Goal: Register for event/course

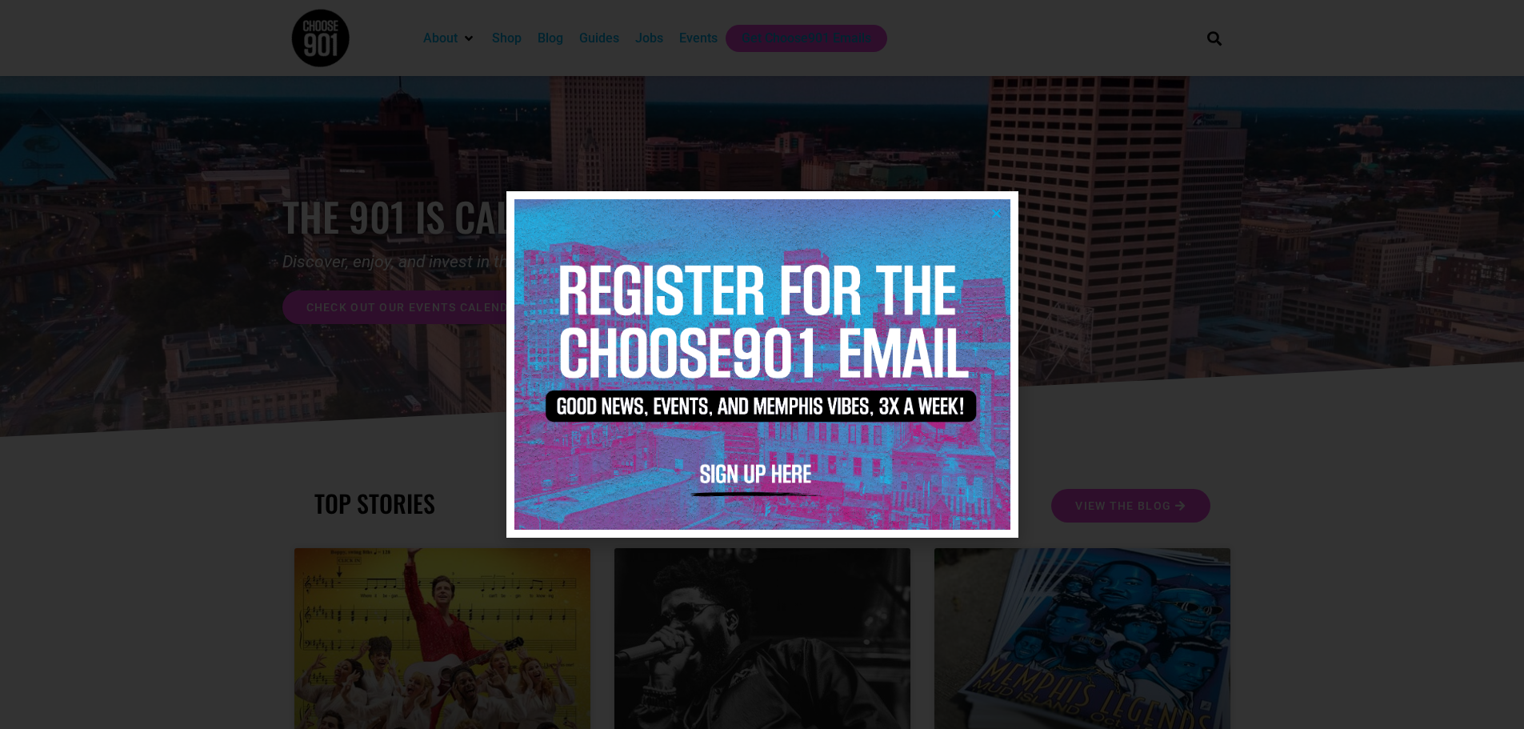
click at [997, 213] on icon "Close" at bounding box center [996, 213] width 12 height 12
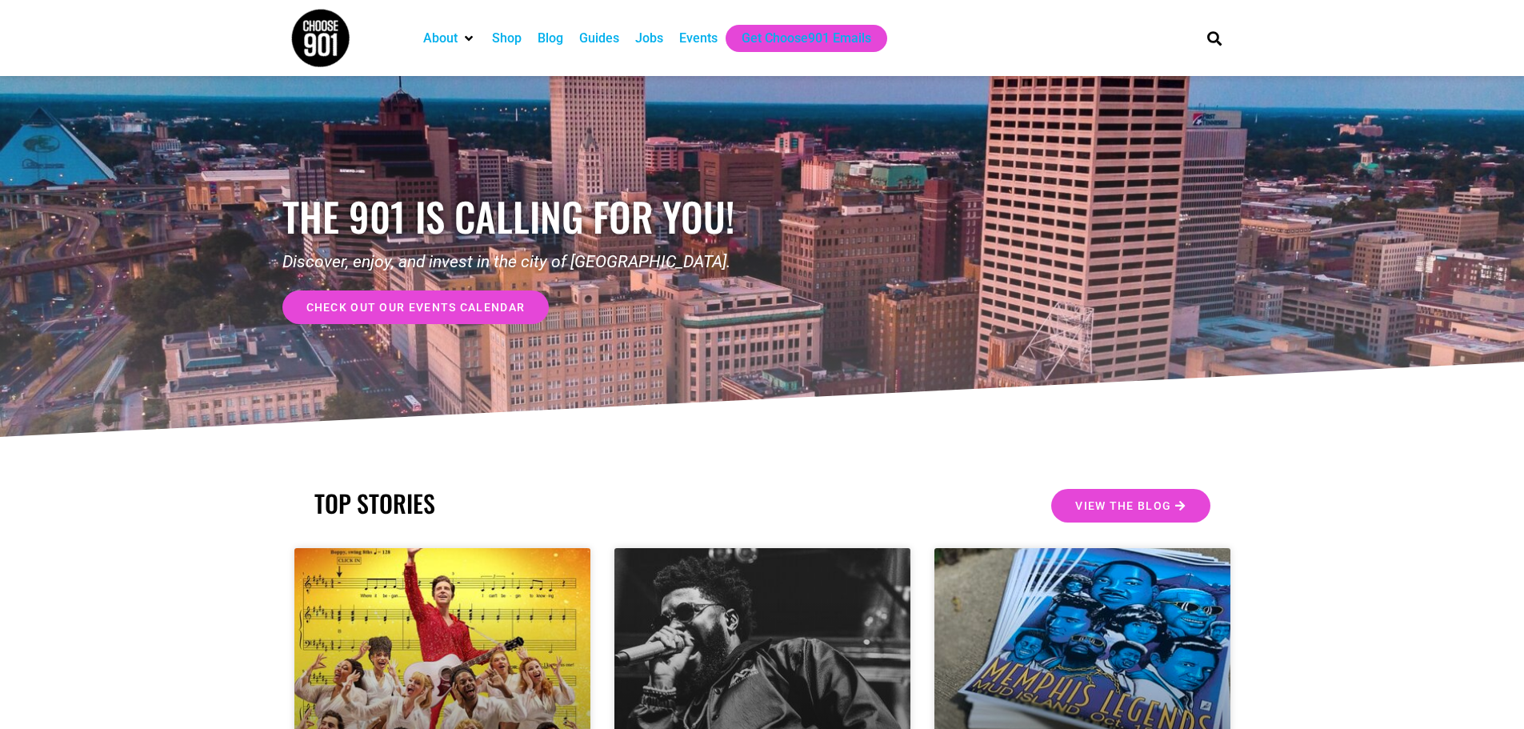
click at [704, 38] on div "Events" at bounding box center [698, 38] width 38 height 19
click at [509, 302] on span "check out our events calendar" at bounding box center [415, 307] width 219 height 11
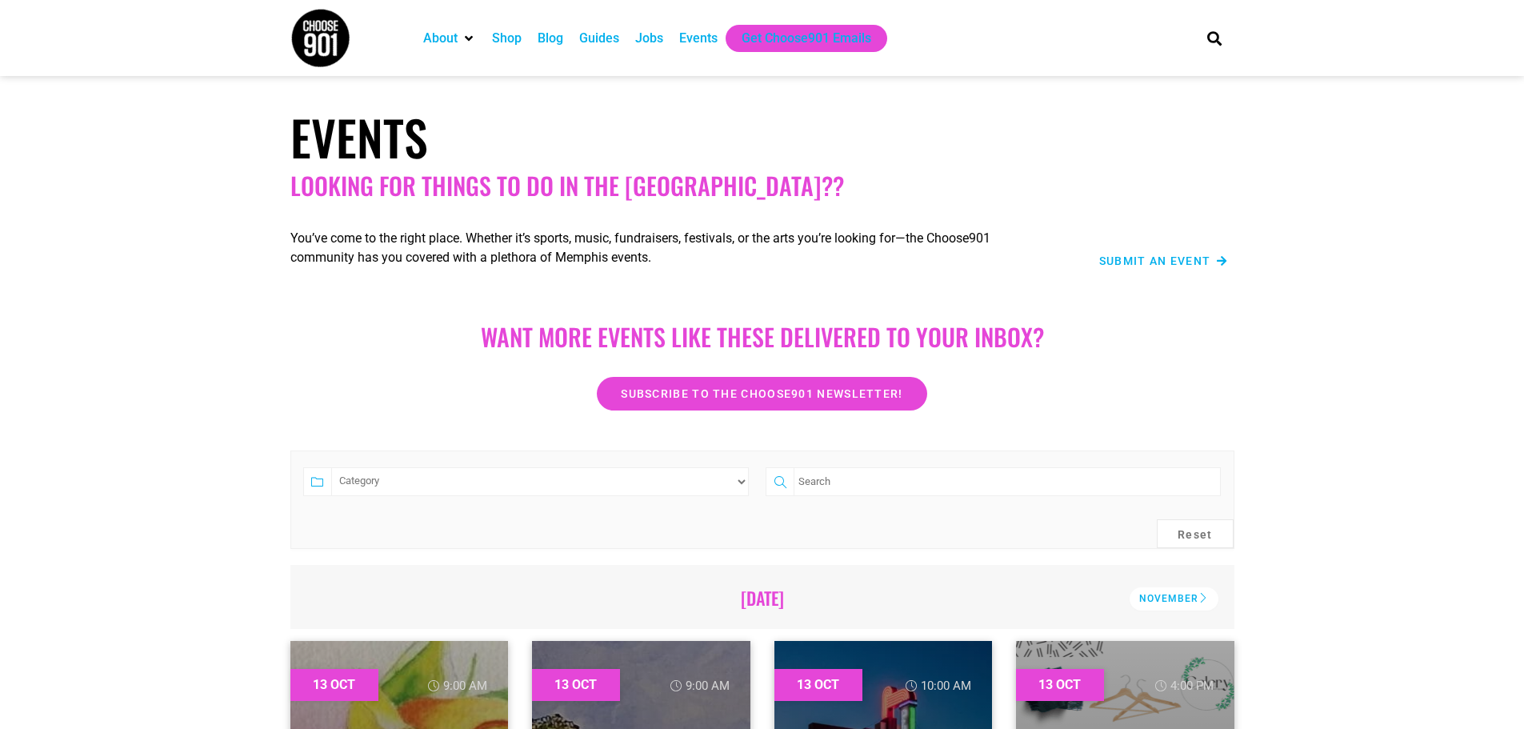
click at [1186, 596] on div "November" at bounding box center [1173, 598] width 89 height 23
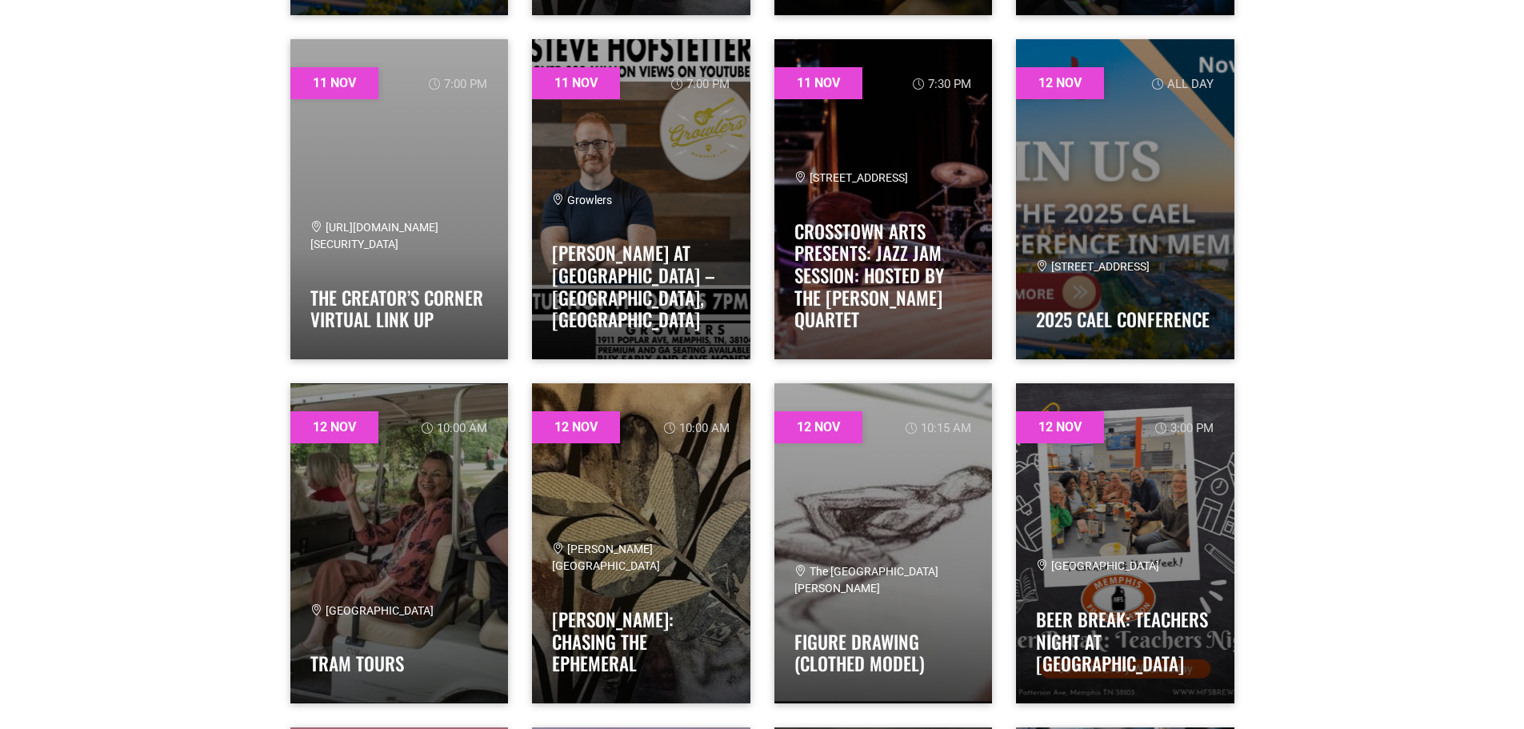
scroll to position [12653, 0]
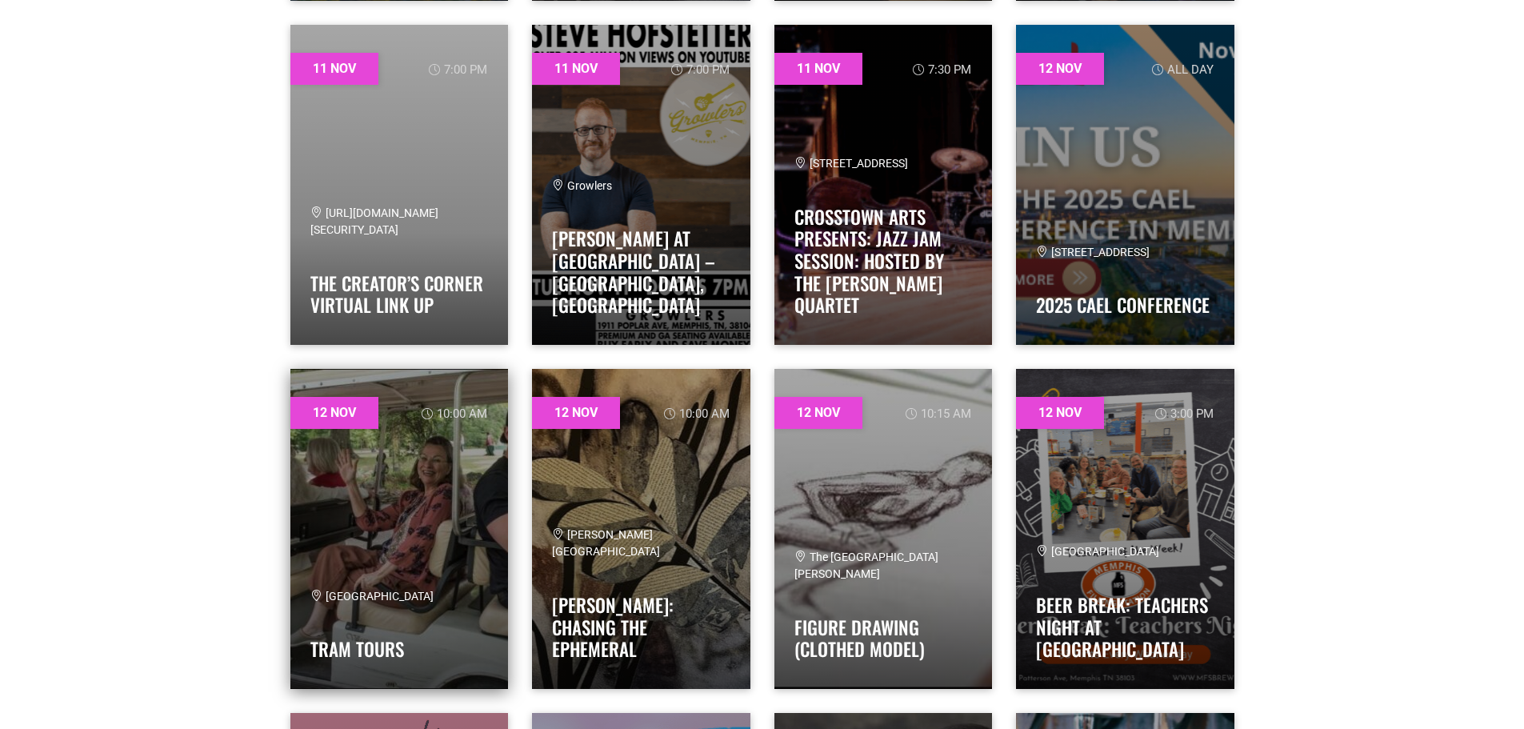
click at [360, 488] on link at bounding box center [399, 529] width 218 height 320
